Goal: Task Accomplishment & Management: Use online tool/utility

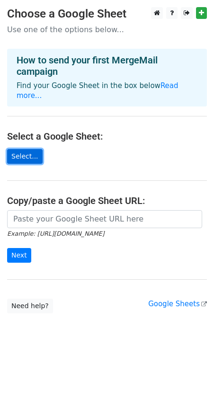
click at [27, 149] on link "Select..." at bounding box center [24, 156] width 35 height 15
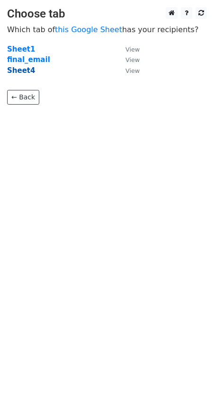
click at [17, 70] on strong "Sheet4" at bounding box center [21, 70] width 28 height 9
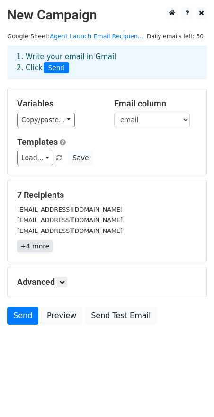
click at [39, 246] on link "+4 more" at bounding box center [34, 246] width 35 height 12
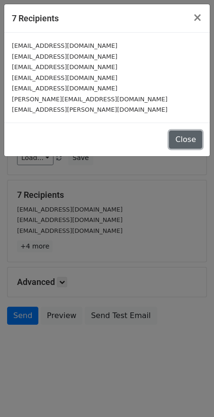
click at [186, 144] on button "Close" at bounding box center [185, 140] width 33 height 18
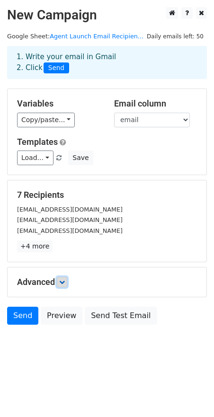
click at [66, 285] on link at bounding box center [62, 282] width 10 height 10
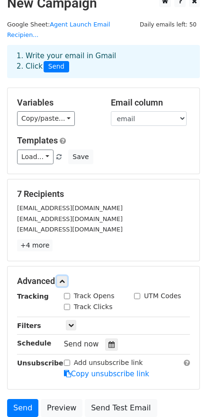
scroll to position [18, 0]
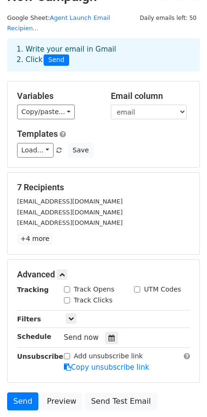
click at [71, 284] on div "Track Opens" at bounding box center [89, 289] width 51 height 10
click at [69, 297] on input "Track Clicks" at bounding box center [67, 300] width 6 height 6
checkbox input "true"
click at [66, 286] on input "Track Opens" at bounding box center [67, 289] width 6 height 6
checkbox input "true"
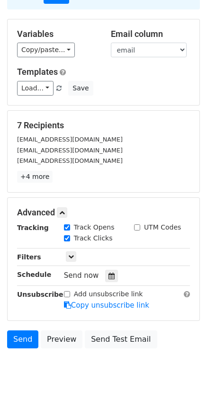
scroll to position [81, 0]
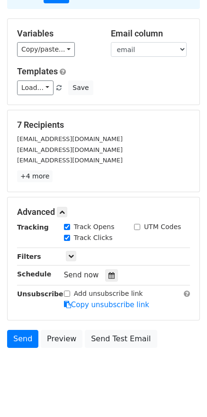
click at [96, 288] on label "Add unsubscribe link" at bounding box center [108, 293] width 69 height 10
click at [70, 290] on input "Add unsubscribe link" at bounding box center [67, 293] width 6 height 6
checkbox input "true"
click at [21, 330] on link "Send" at bounding box center [22, 339] width 31 height 18
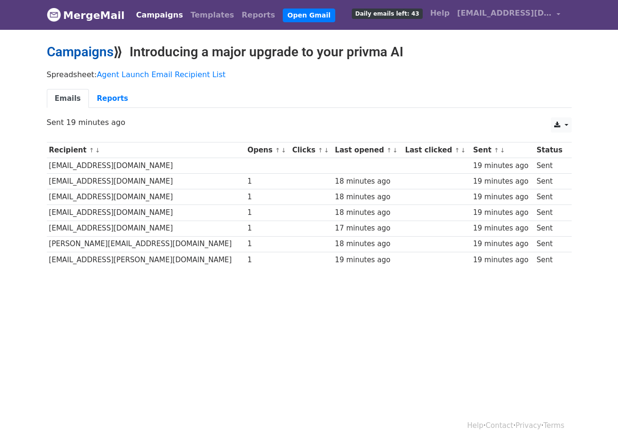
click at [87, 55] on link "Campaigns" at bounding box center [80, 52] width 67 height 16
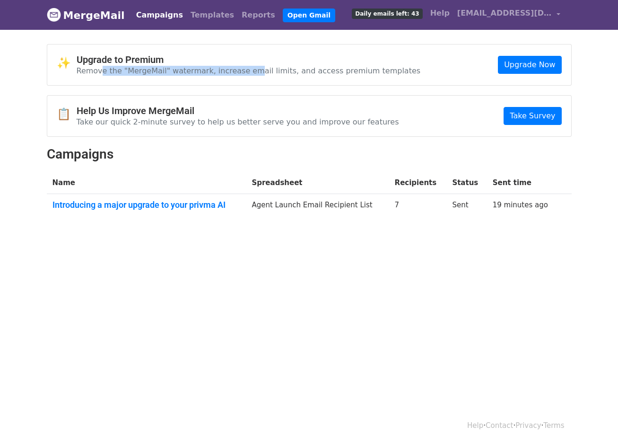
drag, startPoint x: 98, startPoint y: 71, endPoint x: 242, endPoint y: 70, distance: 143.8
click at [242, 70] on p "Remove the "MergeMail" watermark, increase email limits, and access premium tem…" at bounding box center [249, 71] width 344 height 10
drag, startPoint x: 87, startPoint y: 70, endPoint x: 297, endPoint y: 69, distance: 210.5
click at [297, 69] on p "Remove the "MergeMail" watermark, increase email limits, and access premium tem…" at bounding box center [249, 71] width 344 height 10
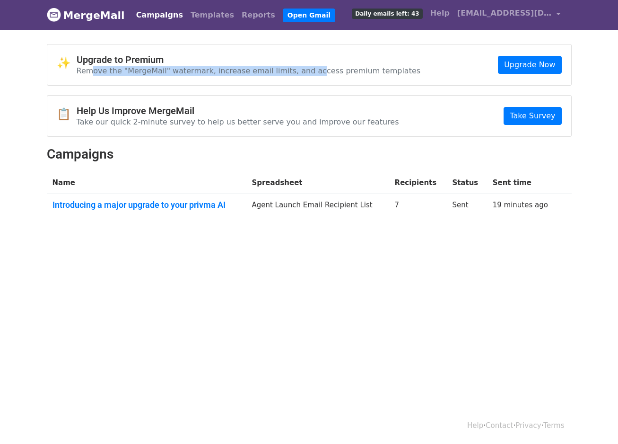
click at [297, 69] on p "Remove the "MergeMail" watermark, increase email limits, and access premium tem…" at bounding box center [249, 71] width 344 height 10
drag, startPoint x: 188, startPoint y: 71, endPoint x: 221, endPoint y: 71, distance: 32.6
click at [221, 71] on p "Remove the "MergeMail" watermark, increase email limits, and access premium tem…" at bounding box center [249, 71] width 344 height 10
click at [361, 316] on html "MergeMail Campaigns Templates Reports Open Gmail Daily emails left: 43 Help nor…" at bounding box center [309, 222] width 618 height 444
